Goal: Task Accomplishment & Management: Use online tool/utility

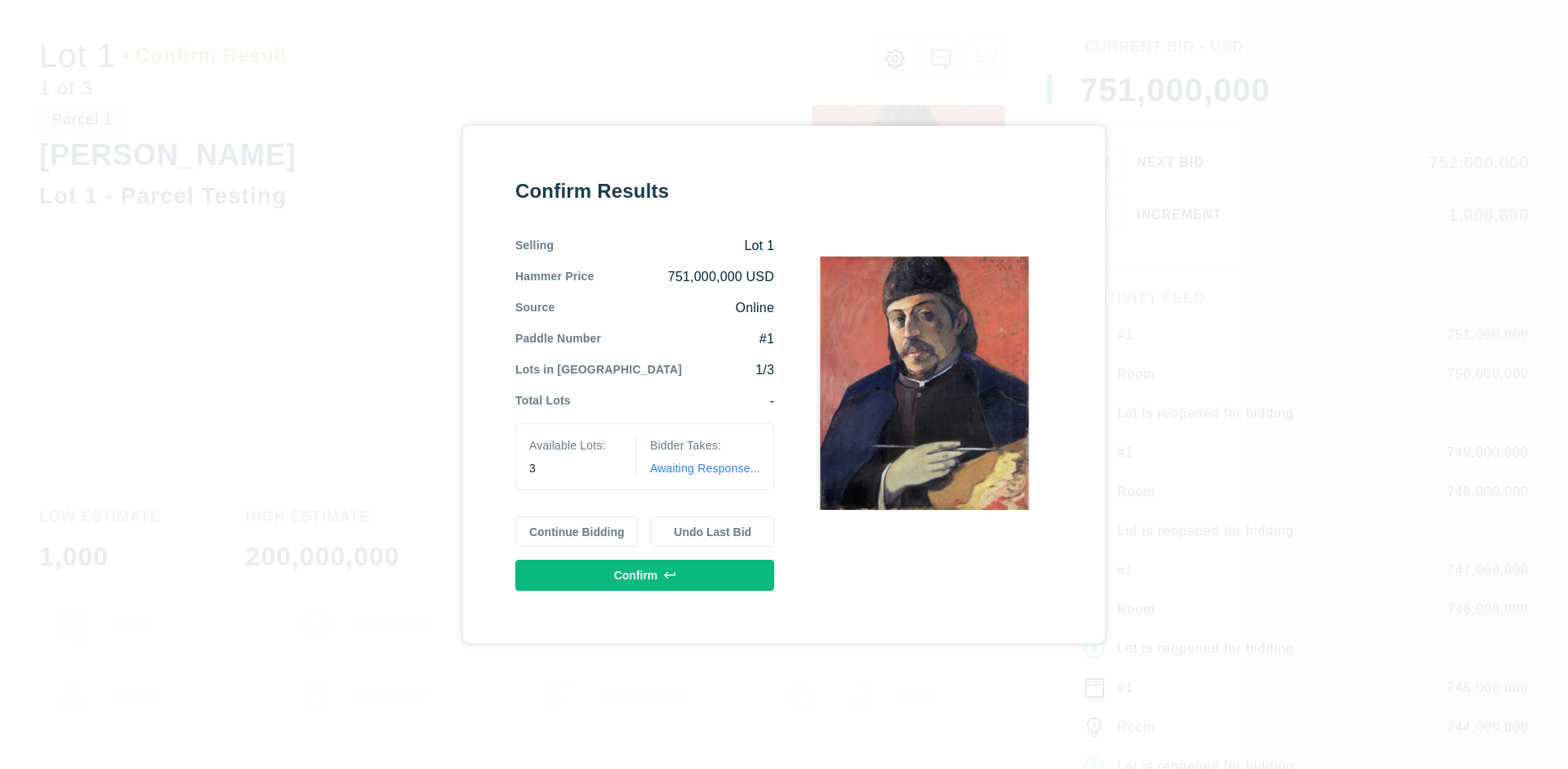
click at [577, 531] on button "Continue Bidding" at bounding box center [577, 532] width 123 height 31
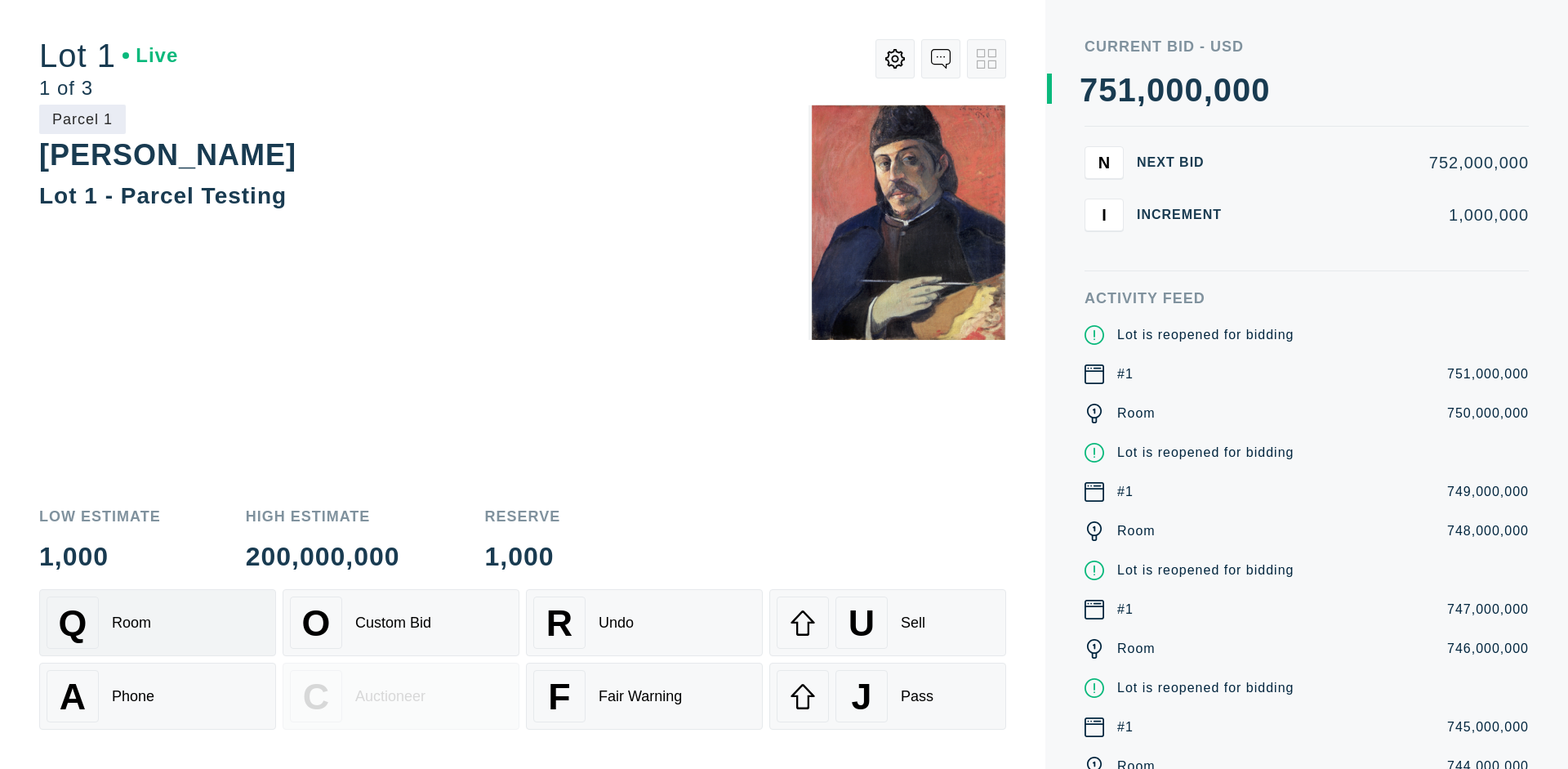
click at [157, 622] on div "Q Room" at bounding box center [158, 622] width 222 height 53
